Goal: Check status: Check status

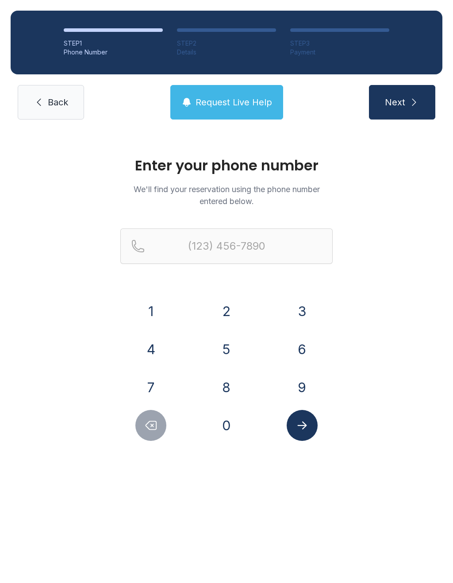
click at [162, 385] on button "7" at bounding box center [150, 387] width 31 height 31
click at [227, 422] on button "0" at bounding box center [226, 425] width 31 height 31
click at [302, 350] on button "6" at bounding box center [302, 349] width 31 height 31
click at [306, 316] on button "3" at bounding box center [302, 311] width 31 height 31
click at [155, 351] on button "4" at bounding box center [150, 349] width 31 height 31
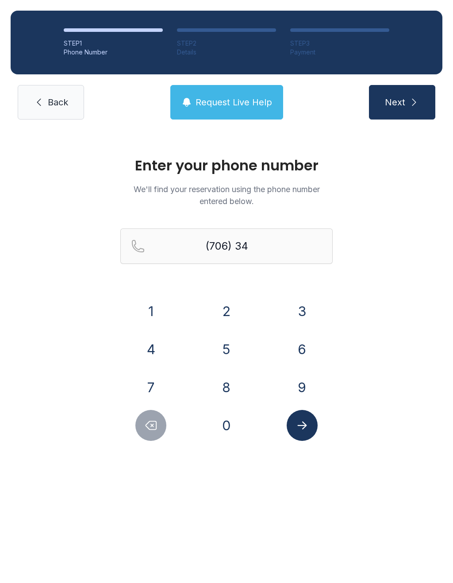
click at [155, 351] on button "4" at bounding box center [150, 349] width 31 height 31
click at [229, 301] on button "2" at bounding box center [226, 311] width 31 height 31
click at [234, 355] on button "5" at bounding box center [226, 349] width 31 height 31
click at [153, 351] on button "4" at bounding box center [150, 349] width 31 height 31
click at [227, 428] on button "0" at bounding box center [226, 425] width 31 height 31
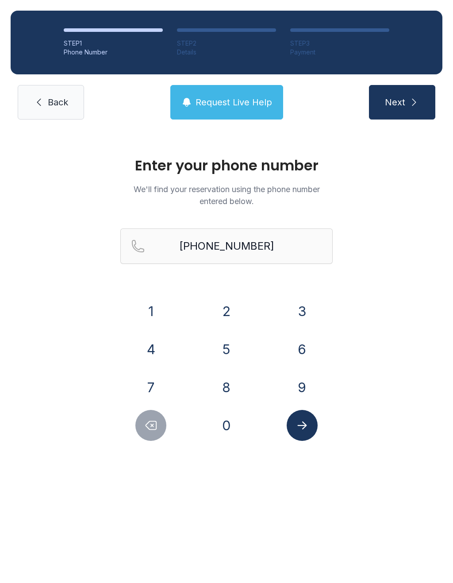
click at [312, 423] on button "Submit lookup form" at bounding box center [302, 425] width 31 height 31
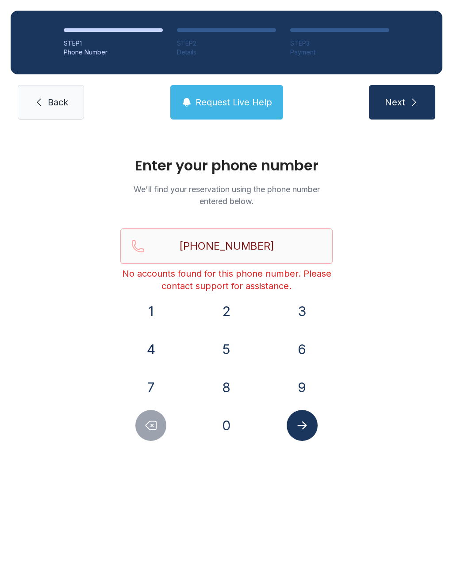
click at [401, 103] on span "Next" at bounding box center [395, 102] width 20 height 12
click at [409, 107] on icon "submit" at bounding box center [414, 102] width 11 height 11
click at [282, 253] on input "[PHONE_NUMBER]" at bounding box center [226, 245] width 212 height 35
click at [377, 320] on div "Enter your phone number We'll find your reservation using the phone number ente…" at bounding box center [226, 303] width 453 height 346
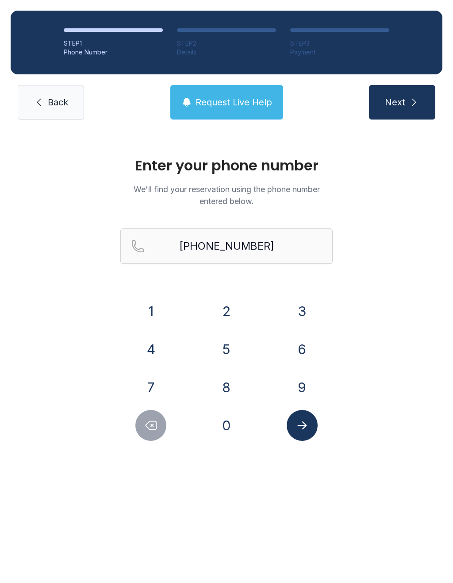
click at [158, 422] on icon "Delete number" at bounding box center [150, 425] width 13 height 13
click at [153, 421] on icon "Delete number" at bounding box center [151, 425] width 11 height 8
click at [153, 420] on icon "Delete number" at bounding box center [150, 425] width 13 height 13
click at [151, 427] on icon "Delete number" at bounding box center [150, 425] width 13 height 13
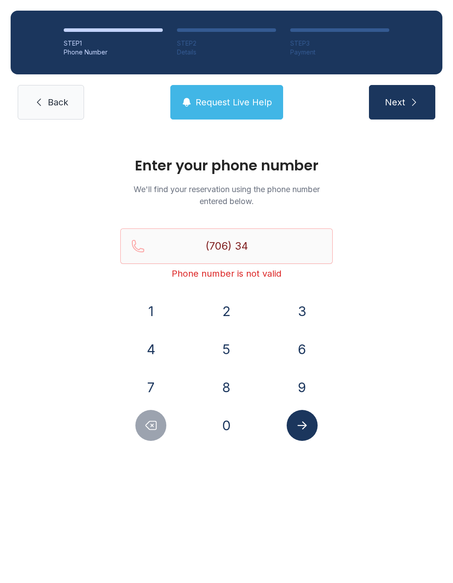
click at [151, 427] on icon "Delete number" at bounding box center [151, 425] width 11 height 8
click at [147, 430] on icon "Delete number" at bounding box center [150, 425] width 13 height 13
click at [152, 431] on icon "Delete number" at bounding box center [150, 425] width 13 height 13
type input "(7"
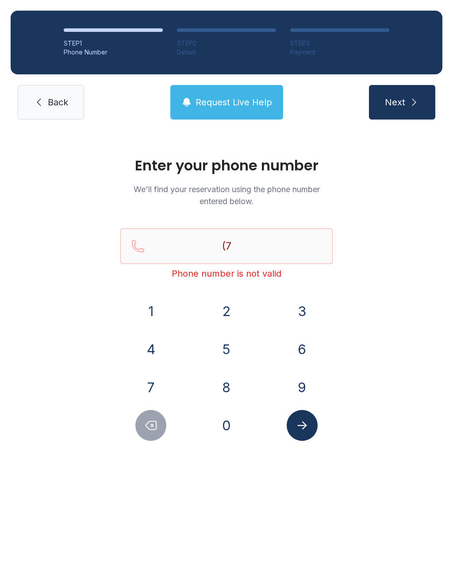
click at [151, 431] on icon "Delete number" at bounding box center [150, 425] width 13 height 13
click at [151, 432] on button "Delete number" at bounding box center [150, 425] width 31 height 31
click at [153, 387] on button "7" at bounding box center [150, 387] width 31 height 31
click at [225, 425] on button "0" at bounding box center [226, 425] width 31 height 31
click at [306, 347] on button "6" at bounding box center [302, 349] width 31 height 31
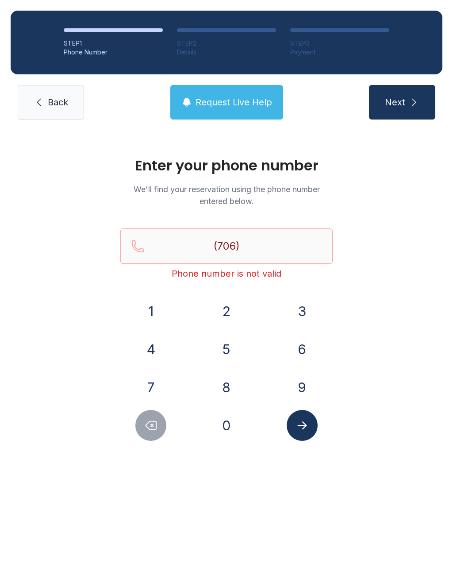
click at [306, 307] on button "3" at bounding box center [302, 311] width 31 height 31
click at [152, 353] on button "4" at bounding box center [150, 349] width 31 height 31
click at [155, 349] on button "4" at bounding box center [150, 349] width 31 height 31
click at [229, 307] on button "2" at bounding box center [226, 311] width 31 height 31
click at [231, 350] on button "5" at bounding box center [226, 349] width 31 height 31
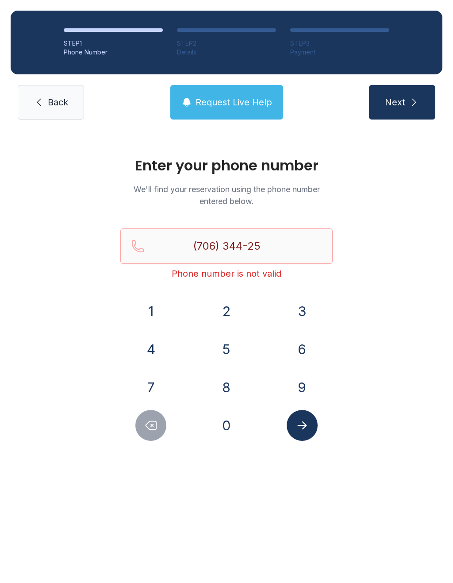
click at [158, 354] on button "4" at bounding box center [150, 349] width 31 height 31
click at [227, 426] on button "0" at bounding box center [226, 425] width 31 height 31
click at [412, 106] on icon "submit" at bounding box center [414, 102] width 11 height 11
click at [156, 429] on icon "Delete number" at bounding box center [151, 425] width 11 height 8
click at [155, 429] on icon "Delete number" at bounding box center [150, 425] width 13 height 13
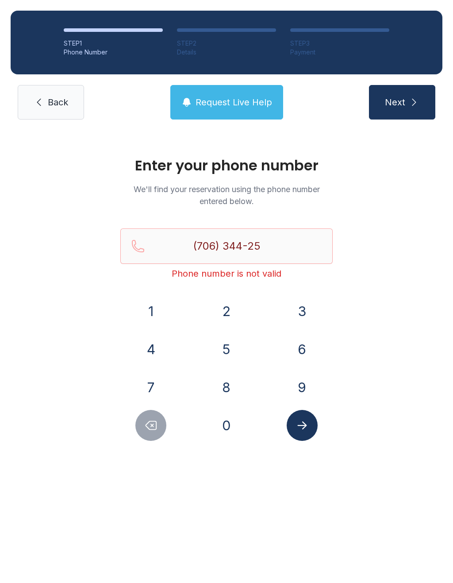
click at [156, 428] on icon "Delete number" at bounding box center [150, 425] width 13 height 13
click at [155, 430] on icon "Delete number" at bounding box center [151, 425] width 11 height 8
click at [155, 429] on icon "Delete number" at bounding box center [151, 425] width 11 height 8
click at [152, 431] on icon "Delete number" at bounding box center [150, 425] width 13 height 13
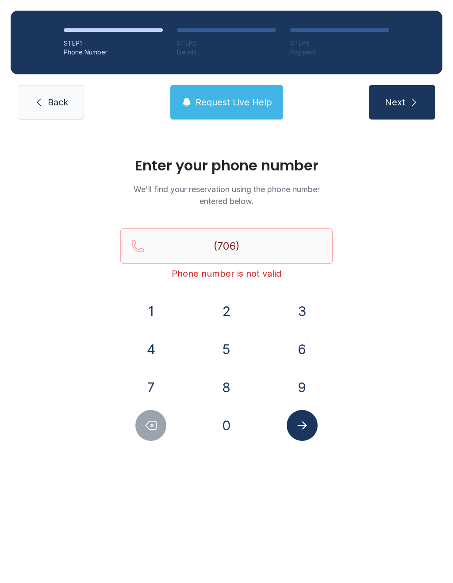
click at [151, 431] on icon "Delete number" at bounding box center [150, 425] width 13 height 13
click at [152, 435] on button "Delete number" at bounding box center [150, 425] width 31 height 31
type input "(7"
click at [152, 435] on button "Delete number" at bounding box center [150, 425] width 31 height 31
click at [145, 442] on div "Enter your phone number We'll find your reservation using the phone number ente…" at bounding box center [226, 303] width 453 height 346
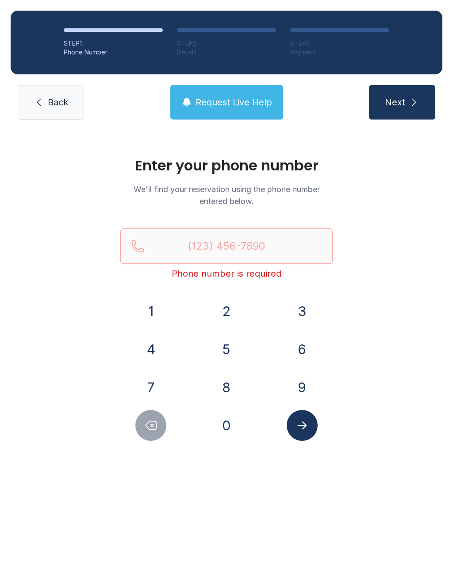
click at [304, 347] on button "6" at bounding box center [302, 349] width 31 height 31
click at [150, 386] on button "7" at bounding box center [150, 387] width 31 height 31
click at [231, 391] on button "8" at bounding box center [226, 387] width 31 height 31
click at [294, 354] on button "6" at bounding box center [302, 349] width 31 height 31
click at [308, 310] on button "3" at bounding box center [302, 311] width 31 height 31
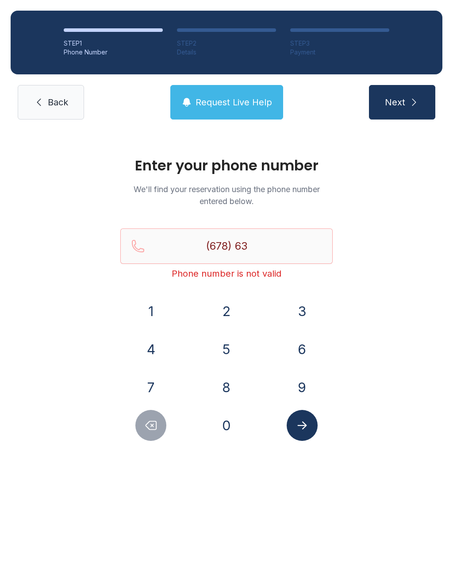
click at [230, 427] on button "0" at bounding box center [226, 425] width 31 height 31
click at [304, 389] on button "9" at bounding box center [302, 387] width 31 height 31
click at [304, 358] on button "6" at bounding box center [302, 349] width 31 height 31
click at [307, 313] on button "3" at bounding box center [302, 311] width 31 height 31
click at [306, 313] on button "3" at bounding box center [302, 311] width 31 height 31
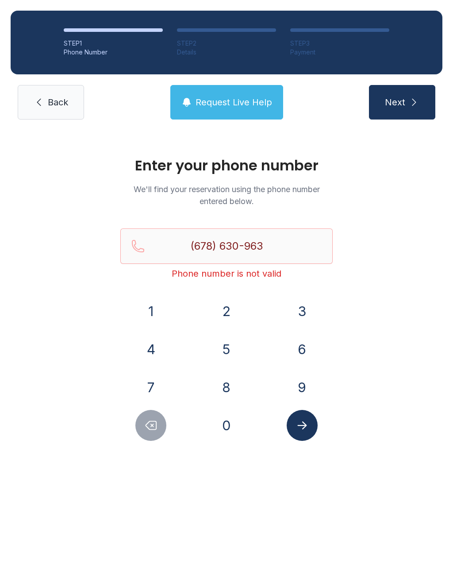
type input "[PHONE_NUMBER]"
click at [305, 419] on icon "Submit lookup form" at bounding box center [302, 425] width 13 height 13
click at [59, 108] on link "Back" at bounding box center [51, 102] width 66 height 35
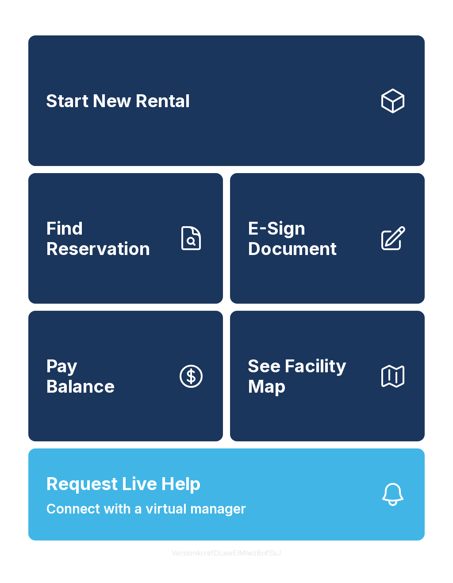
click at [170, 243] on span "Find Reservation" at bounding box center [108, 238] width 124 height 40
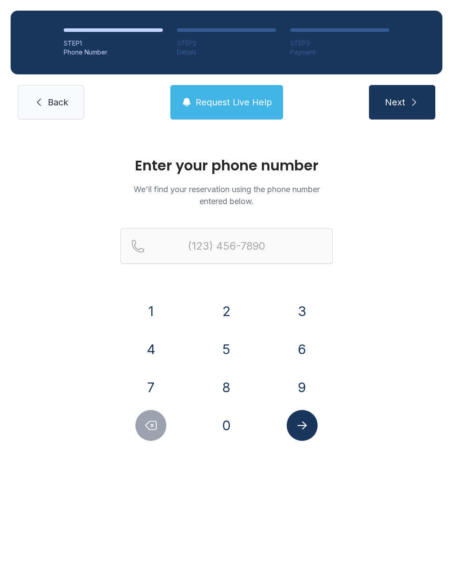
click at [158, 379] on button "7" at bounding box center [150, 387] width 31 height 31
click at [231, 428] on button "0" at bounding box center [226, 425] width 31 height 31
click at [299, 340] on button "6" at bounding box center [302, 349] width 31 height 31
click at [301, 305] on button "3" at bounding box center [302, 311] width 31 height 31
click at [153, 352] on button "4" at bounding box center [150, 349] width 31 height 31
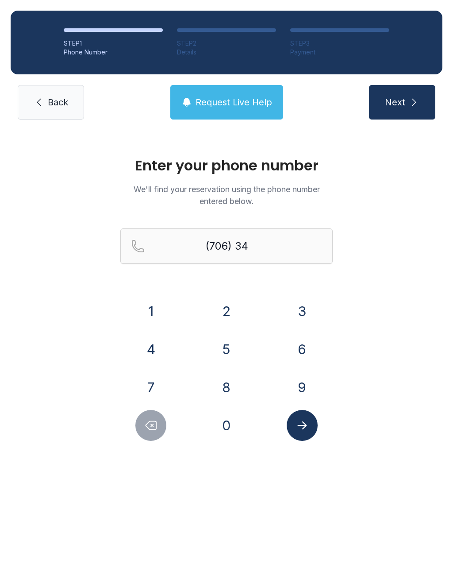
click at [156, 345] on button "4" at bounding box center [150, 349] width 31 height 31
click at [222, 302] on button "2" at bounding box center [226, 311] width 31 height 31
click at [226, 340] on button "5" at bounding box center [226, 349] width 31 height 31
click at [155, 341] on button "4" at bounding box center [150, 349] width 31 height 31
click at [230, 433] on button "0" at bounding box center [226, 425] width 31 height 31
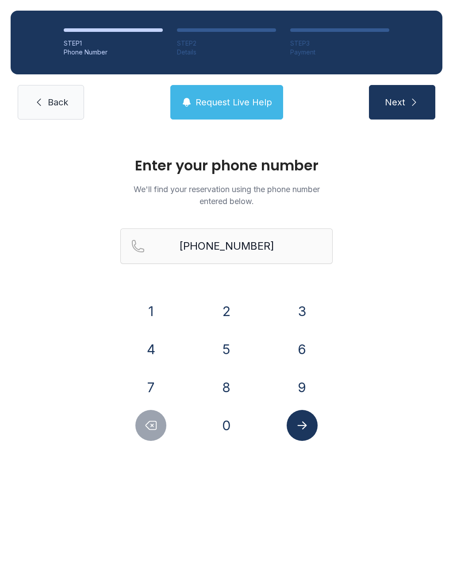
click at [308, 419] on icon "Submit lookup form" at bounding box center [302, 425] width 13 height 13
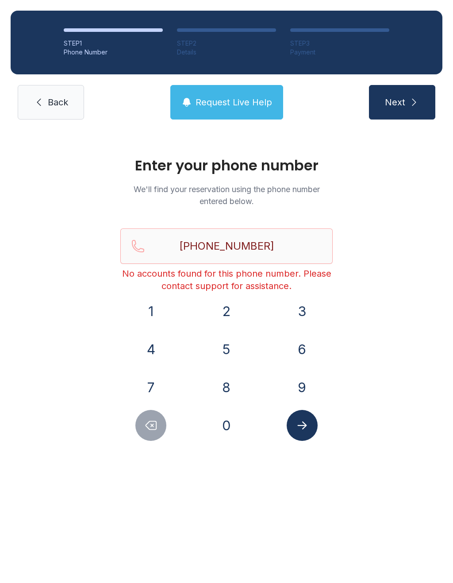
click at [396, 190] on div "Enter your phone number We'll find your reservation using the phone number ente…" at bounding box center [226, 303] width 453 height 346
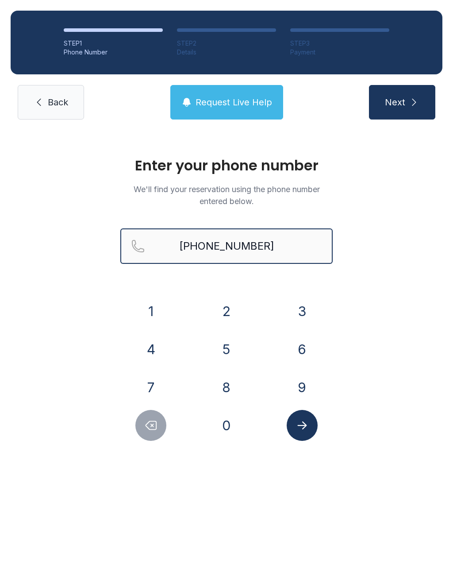
click at [268, 256] on input "[PHONE_NUMBER]" at bounding box center [226, 245] width 212 height 35
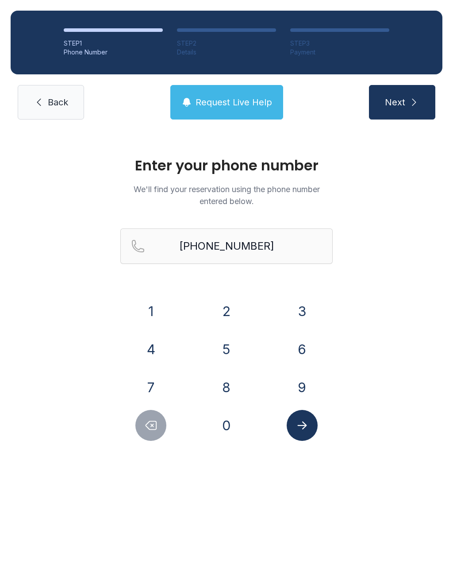
click at [385, 330] on div "Enter your phone number We'll find your reservation using the phone number ente…" at bounding box center [226, 303] width 453 height 346
click at [155, 422] on icon "Delete number" at bounding box center [150, 425] width 13 height 13
click at [154, 422] on icon "Delete number" at bounding box center [150, 425] width 13 height 13
click at [155, 425] on icon "Delete number" at bounding box center [150, 425] width 13 height 13
click at [155, 424] on icon "Delete number" at bounding box center [150, 425] width 13 height 13
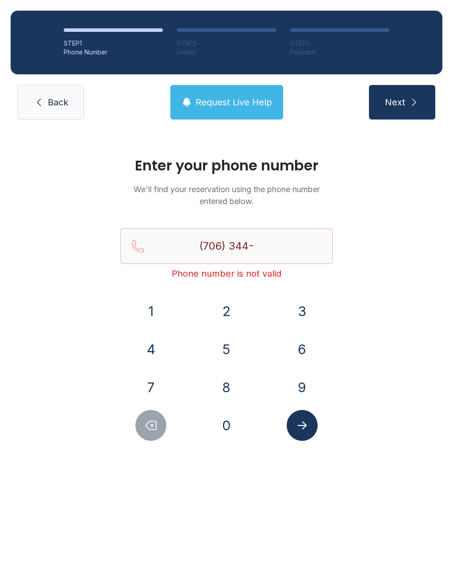
click at [159, 431] on button "Delete number" at bounding box center [150, 425] width 31 height 31
click at [161, 430] on button "Delete number" at bounding box center [150, 425] width 31 height 31
click at [165, 429] on button "Delete number" at bounding box center [150, 425] width 31 height 31
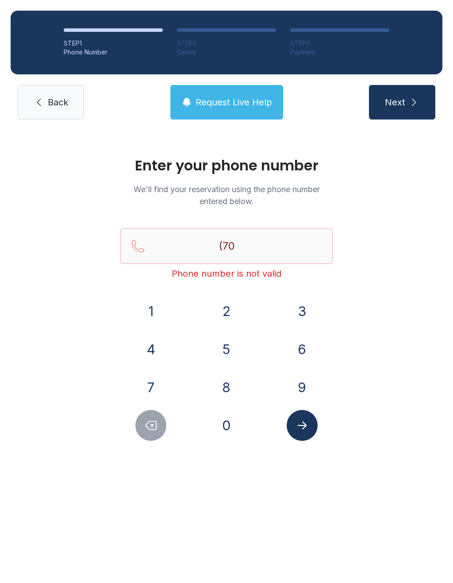
type input "(7"
click at [166, 431] on div at bounding box center [151, 425] width 62 height 31
click at [163, 431] on button "Delete number" at bounding box center [150, 425] width 31 height 31
click at [308, 433] on button "Submit lookup form" at bounding box center [302, 425] width 31 height 31
type input "("
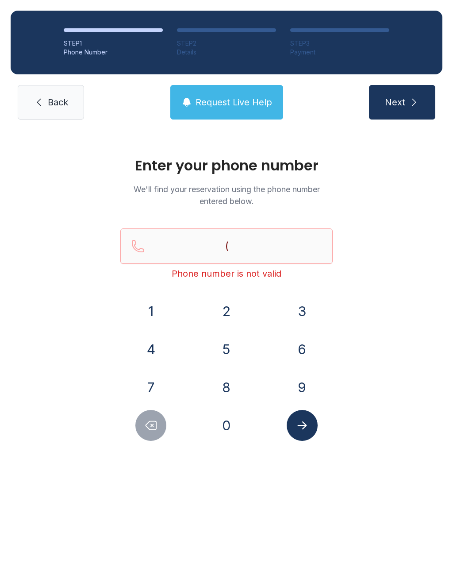
click at [400, 329] on div "Enter your phone number We'll find your reservation using the phone number ente…" at bounding box center [226, 303] width 453 height 346
click at [149, 429] on icon "Delete number" at bounding box center [151, 425] width 11 height 8
click at [39, 104] on icon at bounding box center [39, 102] width 11 height 11
